Goal: Contribute content

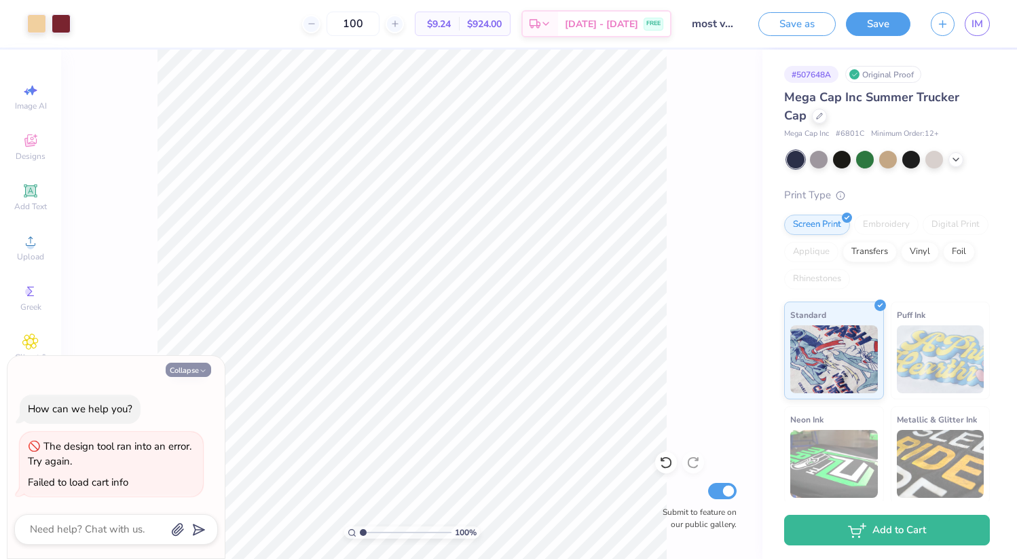
click at [201, 371] on polyline "button" at bounding box center [203, 371] width 4 height 2
type textarea "x"
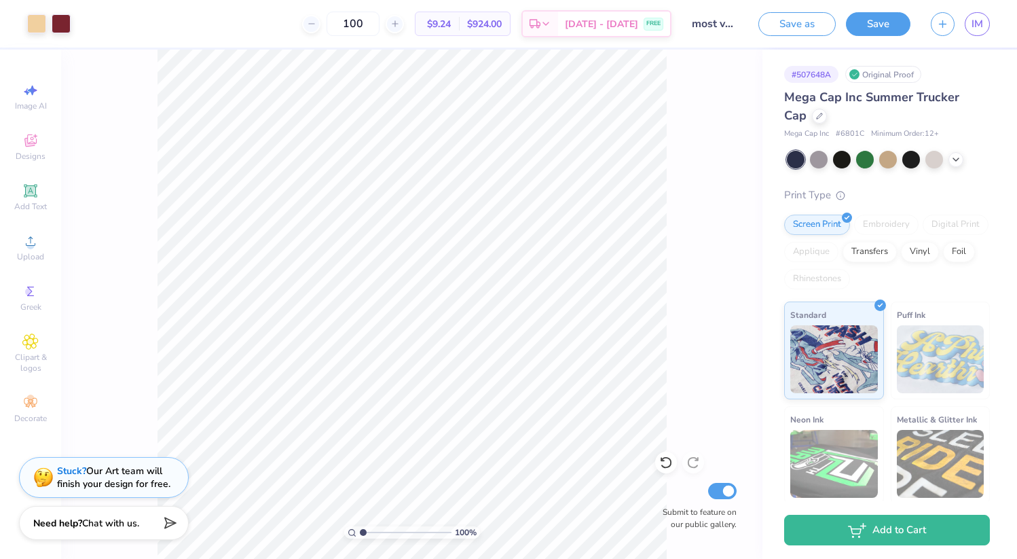
click at [806, 97] on span "Mega Cap Inc Summer Trucker Cap" at bounding box center [871, 106] width 175 height 35
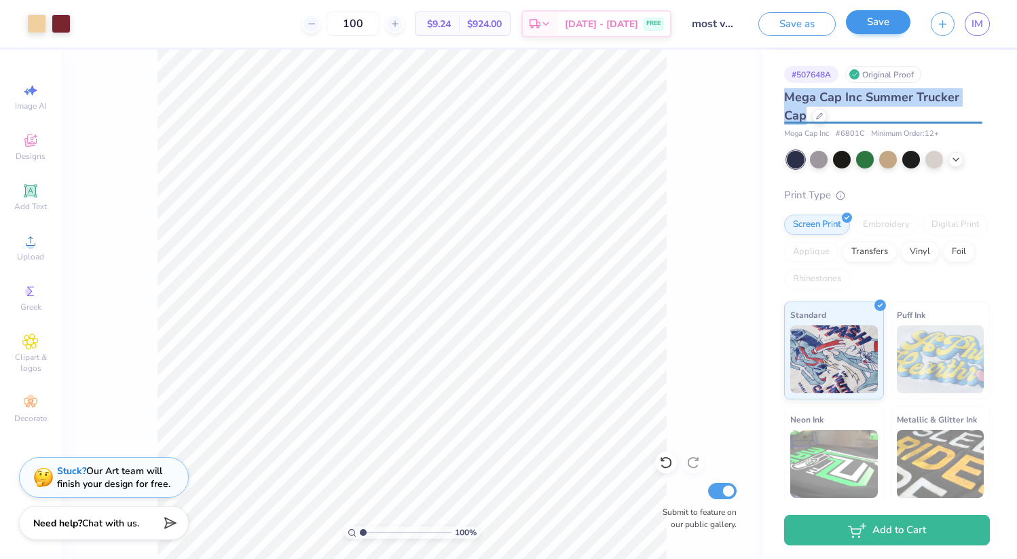
copy div "Mega Cap Inc Summer Trucker Cap"
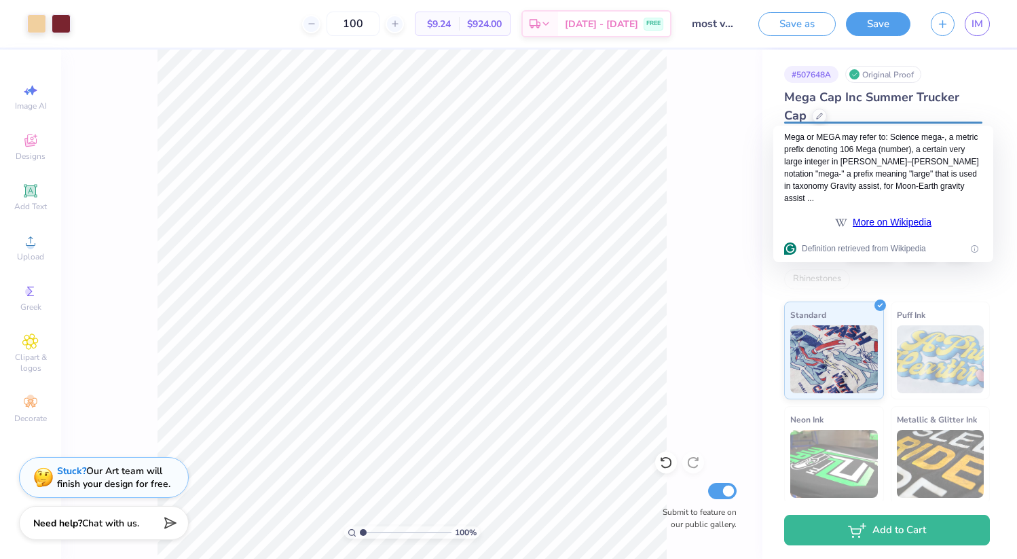
click at [743, 109] on div "100 % Submit to feature on our public gallery." at bounding box center [411, 304] width 701 height 509
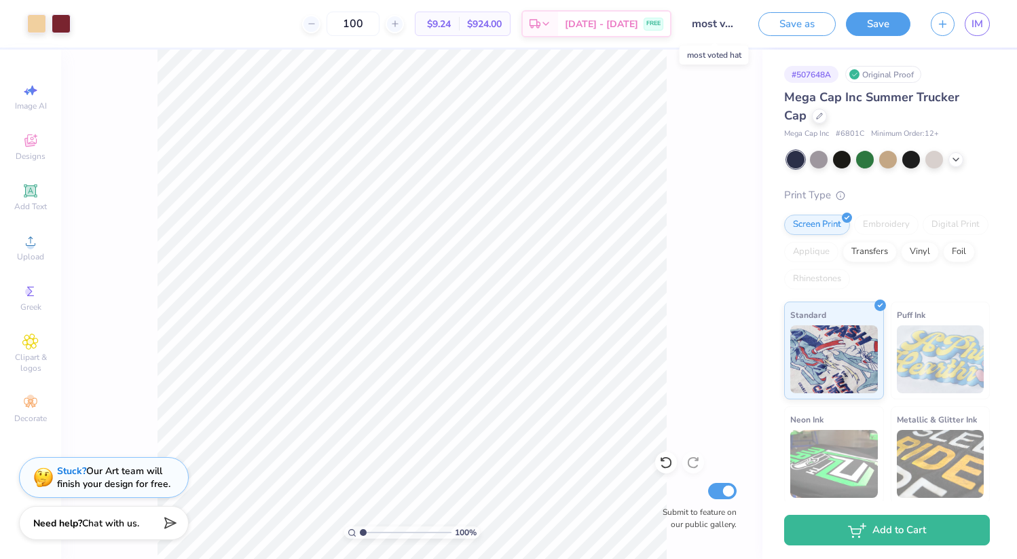
click at [709, 33] on input "most voted hat" at bounding box center [714, 23] width 67 height 27
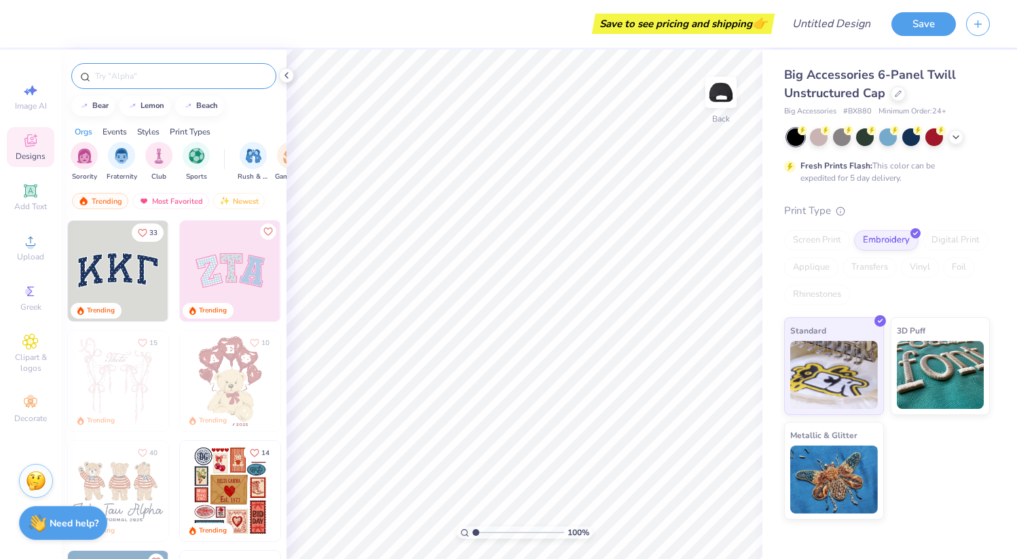
click at [144, 74] on input "text" at bounding box center [181, 76] width 174 height 14
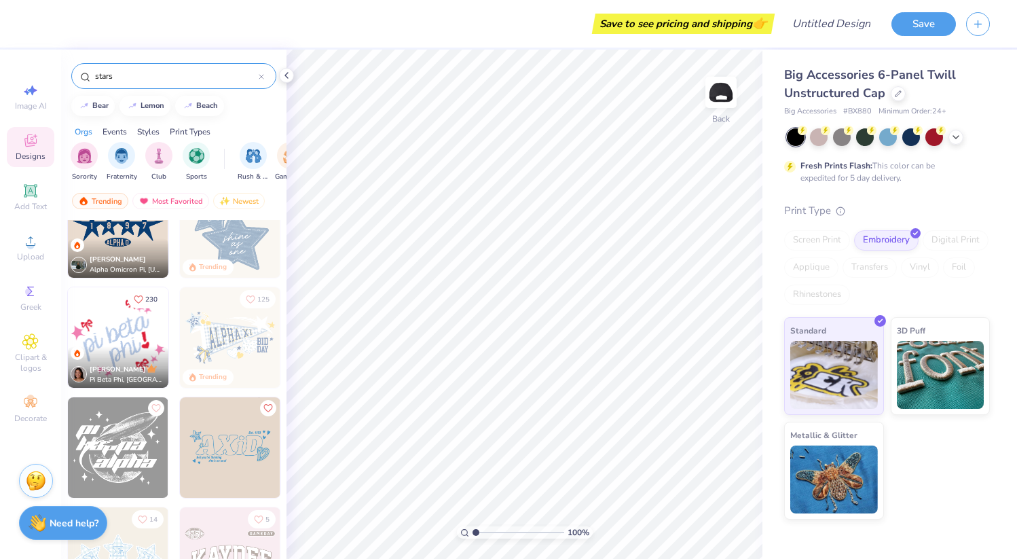
scroll to position [29, 0]
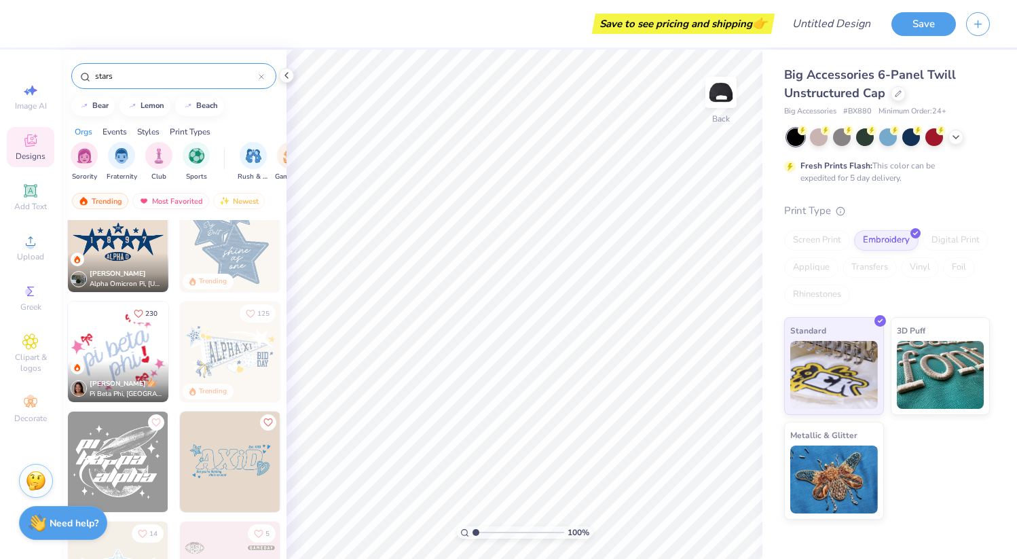
type input "stars"
